Goal: Information Seeking & Learning: Check status

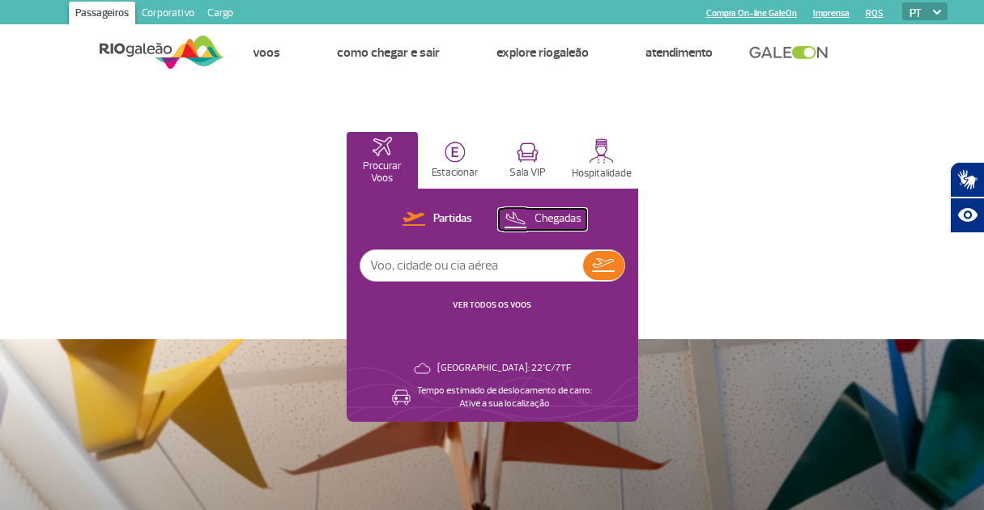
click at [557, 220] on p "Chegadas" at bounding box center [558, 218] width 47 height 15
click at [450, 266] on input "text" at bounding box center [471, 265] width 223 height 31
type input "1939"
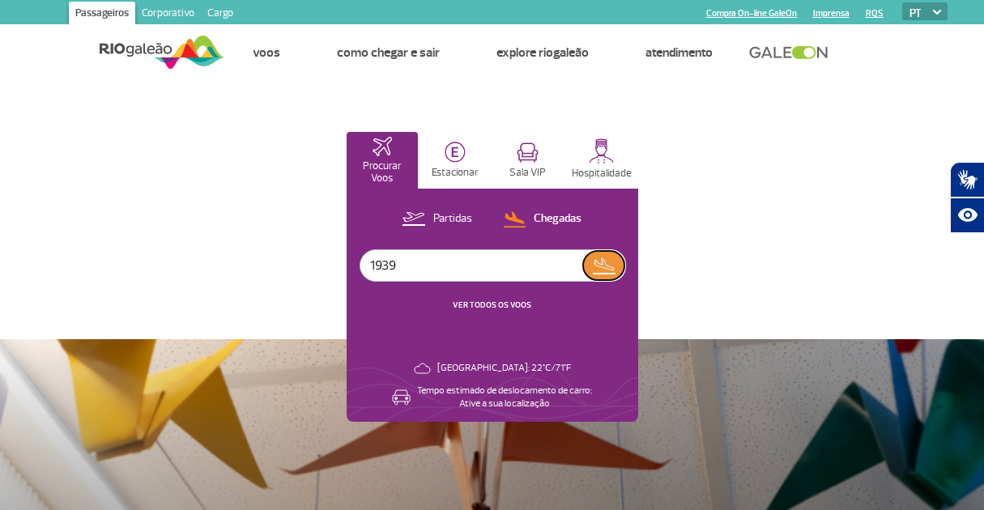
click at [595, 274] on img at bounding box center [603, 265] width 23 height 23
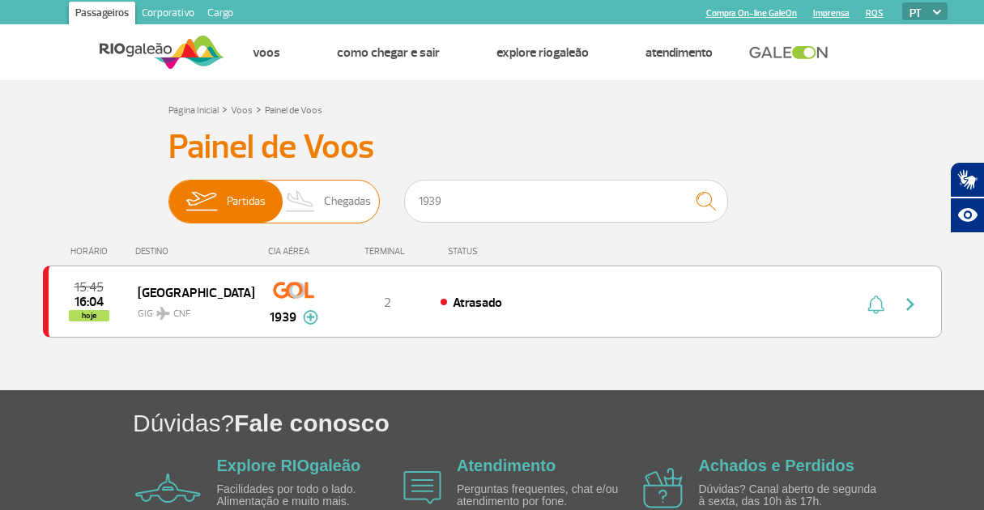
click at [336, 198] on span "Chegadas" at bounding box center [347, 202] width 47 height 42
click at [168, 194] on input "Partidas Chegadas" at bounding box center [168, 194] width 0 height 0
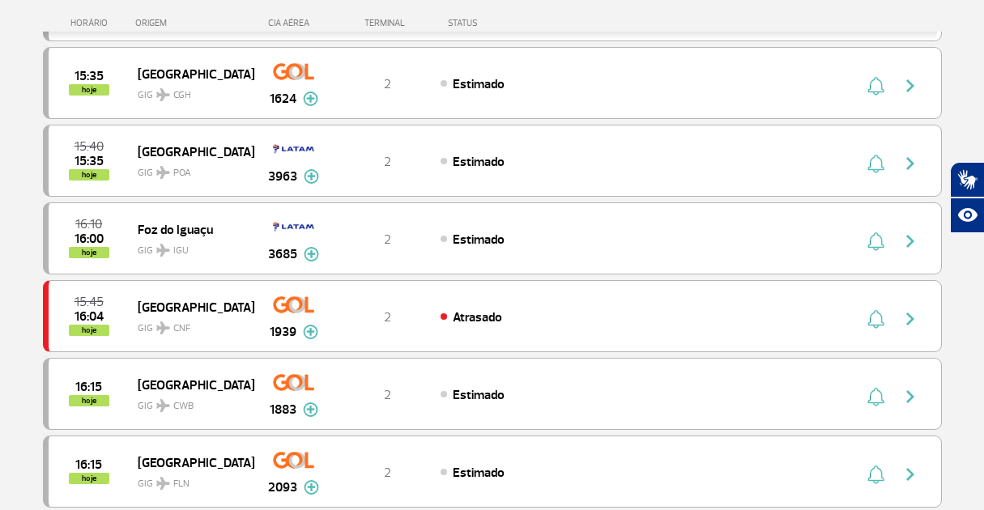
scroll to position [704, 0]
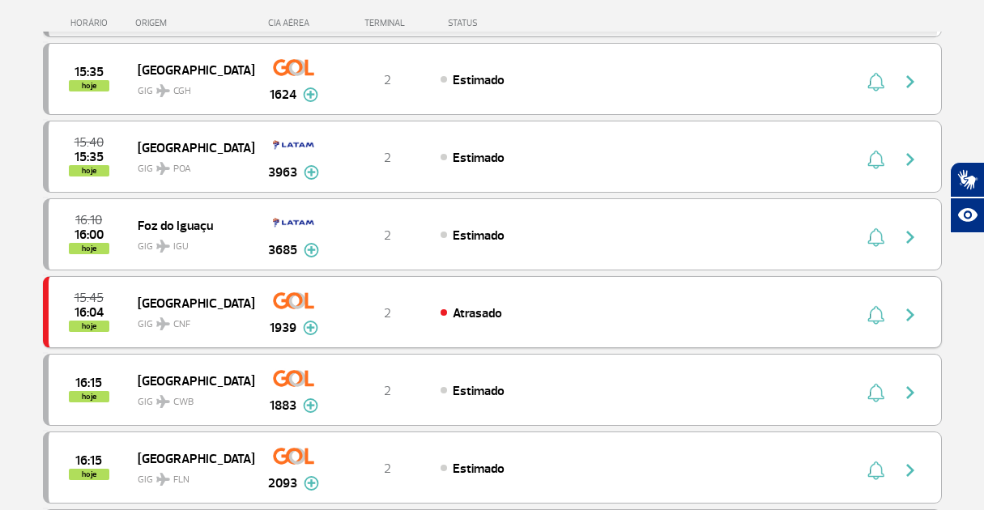
click at [471, 318] on span "Atrasado" at bounding box center [477, 313] width 49 height 16
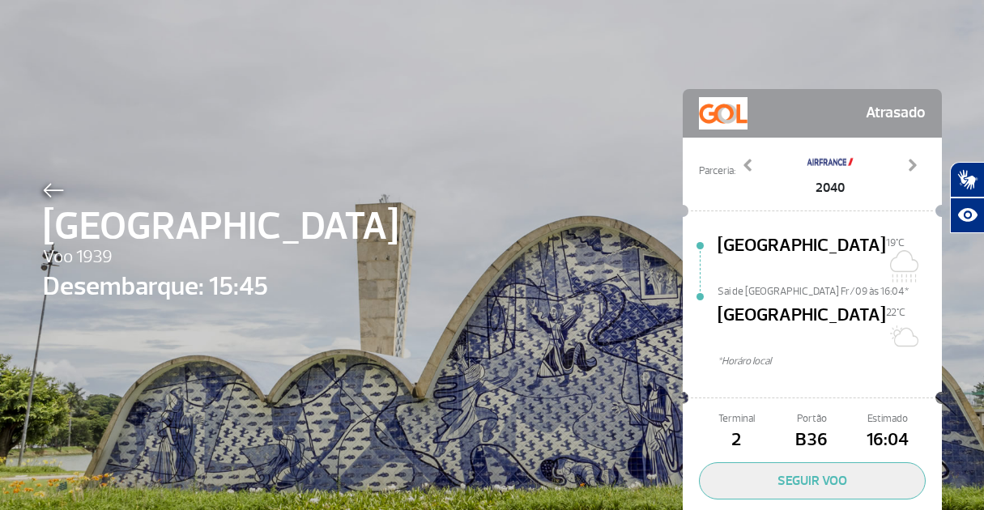
scroll to position [57, 0]
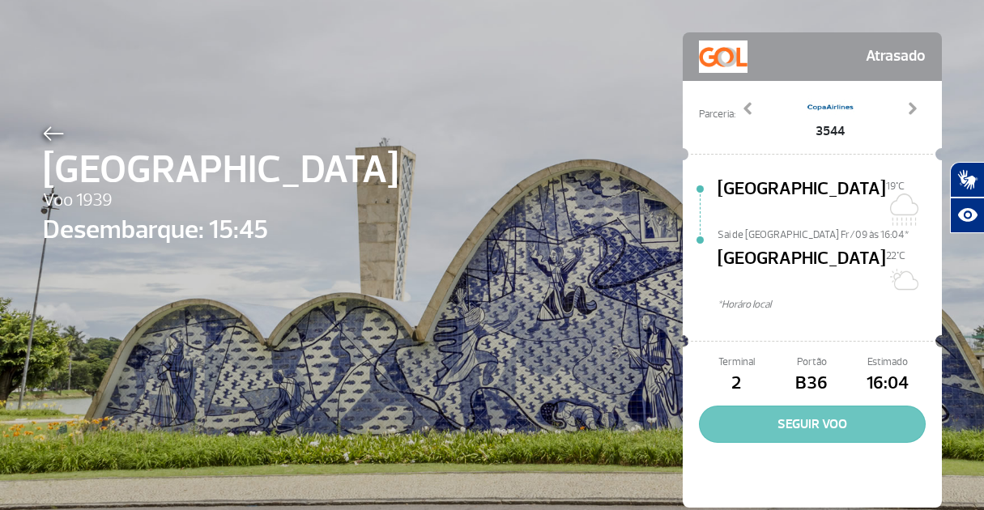
click at [780, 406] on button "SEGUIR VOO" at bounding box center [812, 424] width 227 height 37
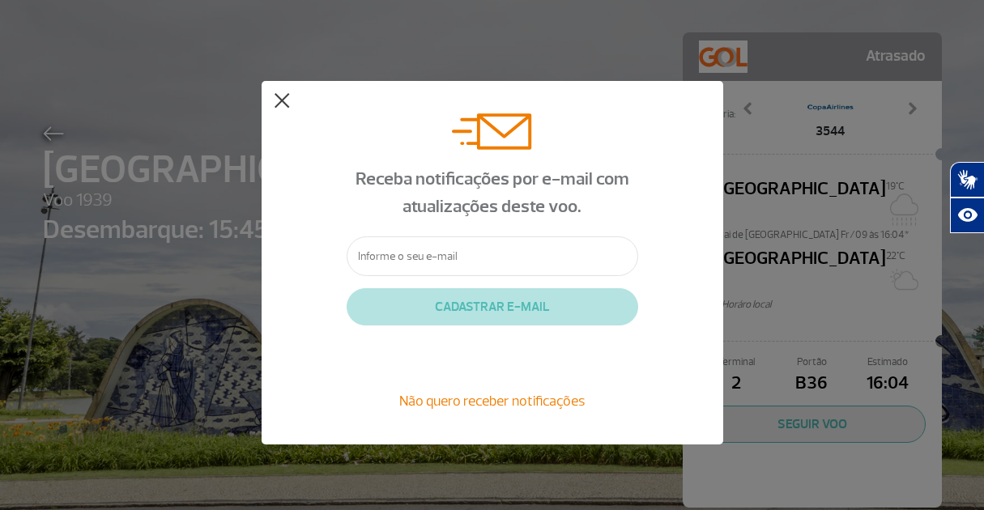
click at [283, 102] on button at bounding box center [282, 101] width 16 height 16
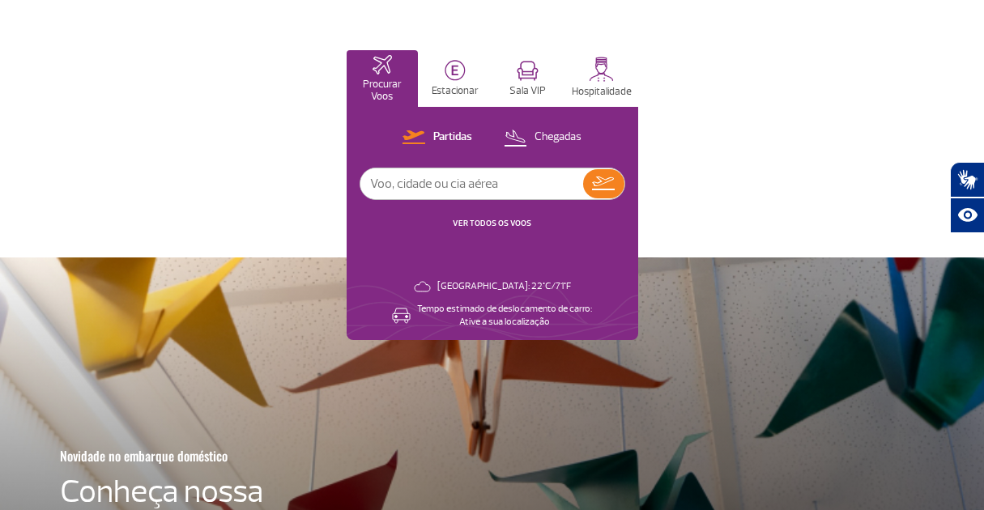
scroll to position [87, 0]
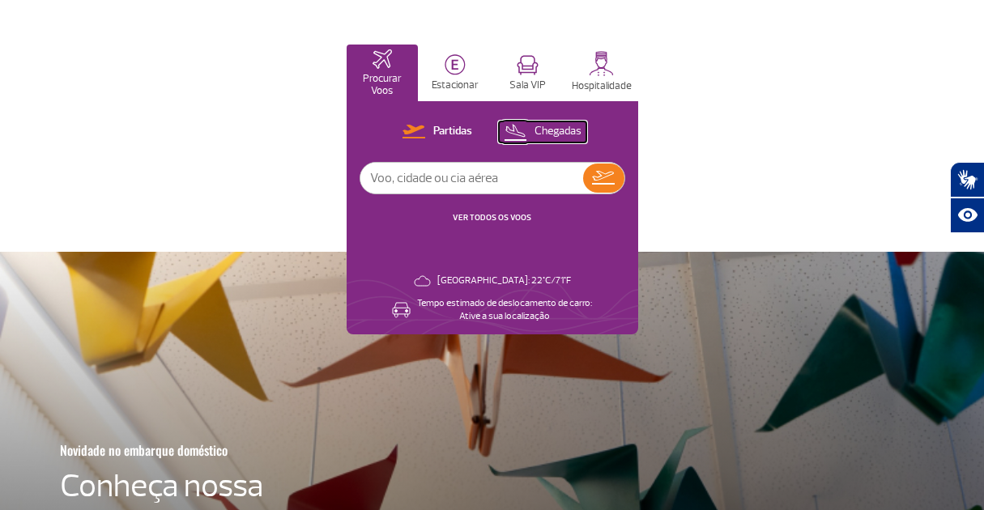
click at [548, 130] on p "Chegadas" at bounding box center [558, 131] width 47 height 15
click at [490, 173] on input "text" at bounding box center [471, 178] width 223 height 31
click at [496, 212] on link "VER TODOS OS VOOS" at bounding box center [492, 217] width 79 height 11
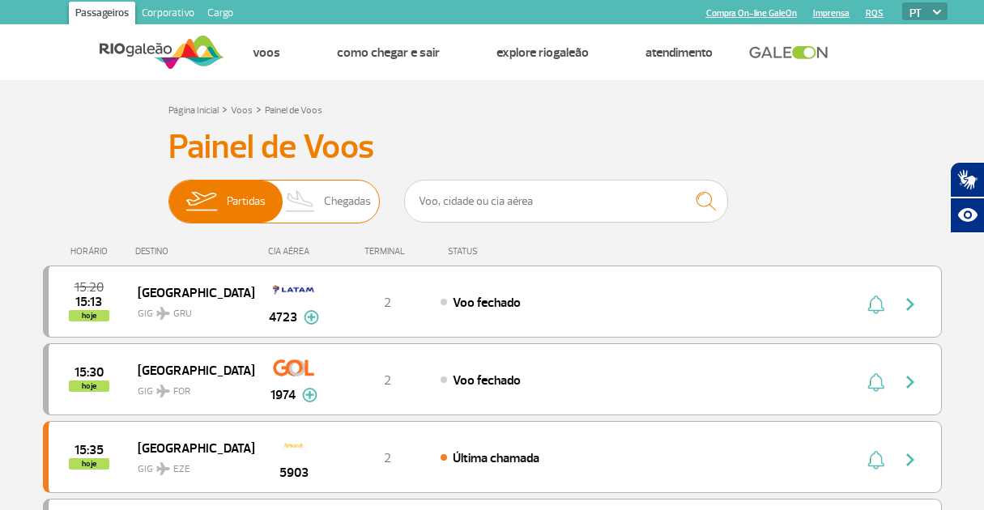
click at [342, 203] on span "Chegadas" at bounding box center [347, 202] width 47 height 42
click at [168, 194] on input "Partidas Chegadas" at bounding box center [168, 194] width 0 height 0
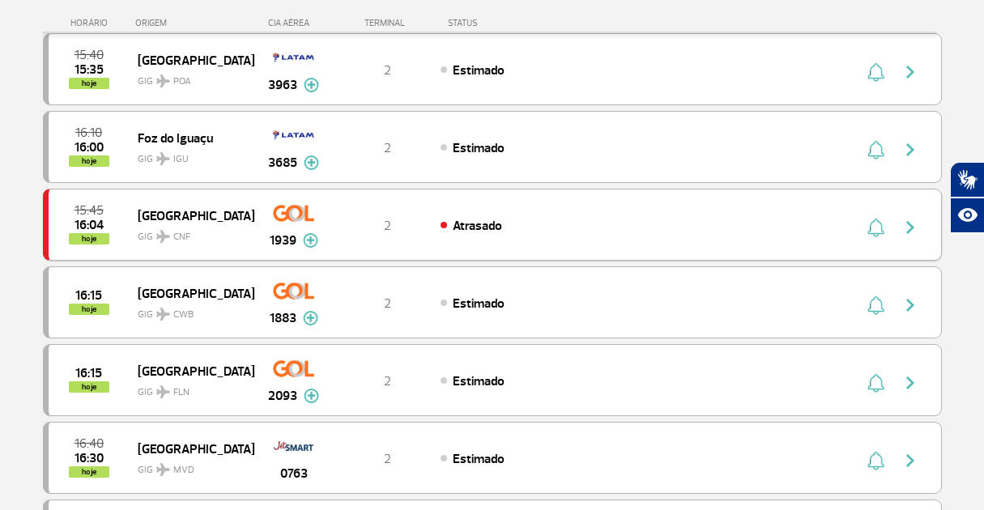
scroll to position [789, 0]
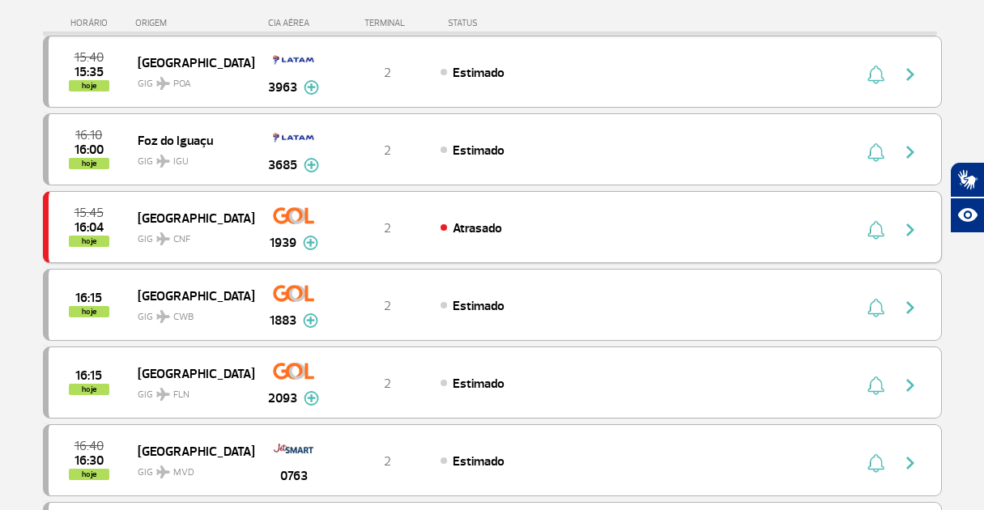
click at [444, 228] on div "Atrasado" at bounding box center [619, 228] width 357 height 18
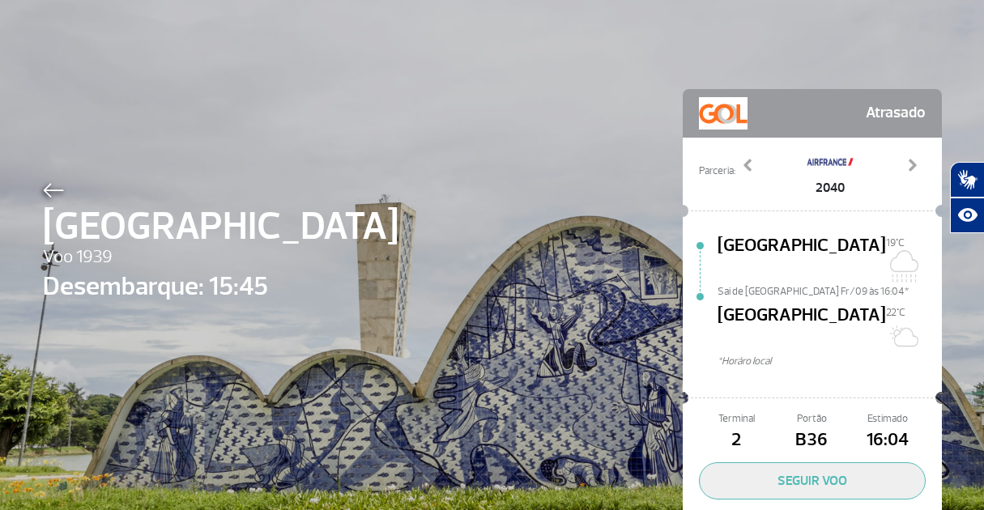
scroll to position [57, 0]
